Goal: Navigation & Orientation: Find specific page/section

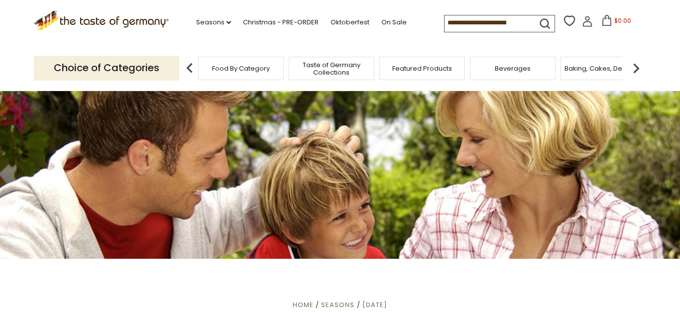
click at [637, 65] on img at bounding box center [636, 68] width 20 height 20
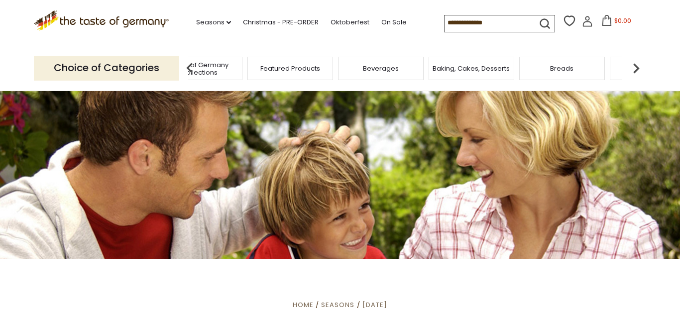
click at [637, 65] on img at bounding box center [636, 68] width 20 height 20
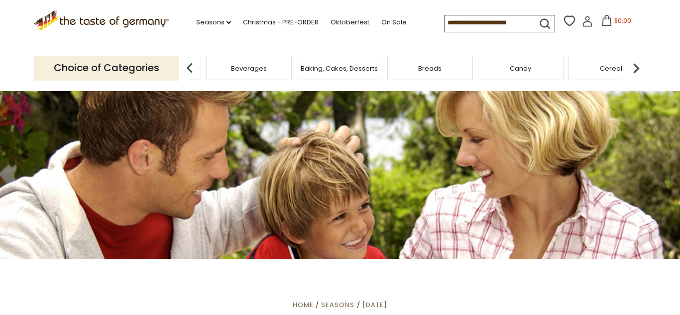
click at [637, 65] on img at bounding box center [636, 68] width 20 height 20
click at [381, 23] on link "On Sale" at bounding box center [393, 22] width 25 height 11
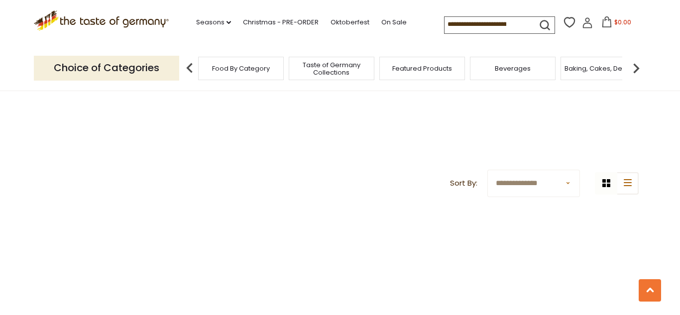
scroll to position [302, 0]
